Goal: Transaction & Acquisition: Purchase product/service

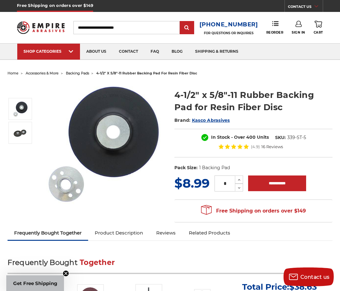
scroll to position [31, 0]
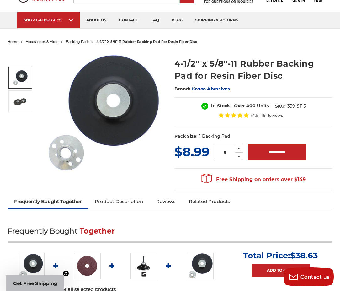
click at [15, 90] on li at bounding box center [20, 79] width 29 height 24
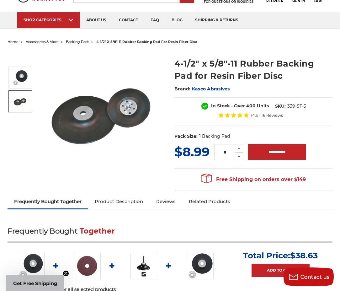
click at [16, 95] on img at bounding box center [21, 101] width 16 height 16
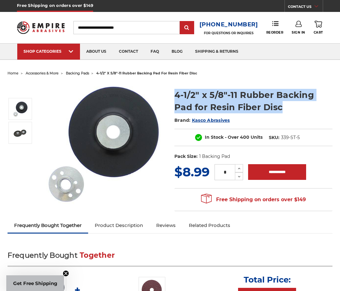
drag, startPoint x: 263, startPoint y: 109, endPoint x: 163, endPoint y: 96, distance: 100.0
click at [163, 96] on div "4-1/2" x 5/8"-11 Rubber Backing Pad for Resin Fiber Disc Brand: Kasco Abrasives…" at bounding box center [170, 148] width 334 height 141
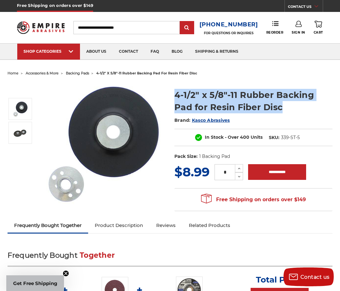
drag, startPoint x: 163, startPoint y: 96, endPoint x: 180, endPoint y: 99, distance: 17.0
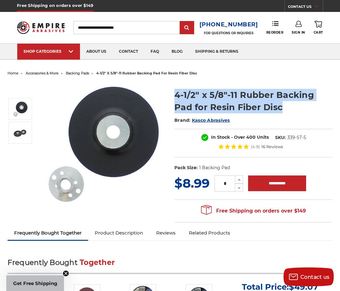
copy div "4-1/2" x 5/8"-11 Rubber Backing Pad for Resin Fiber Disc"
